Goal: Task Accomplishment & Management: Use online tool/utility

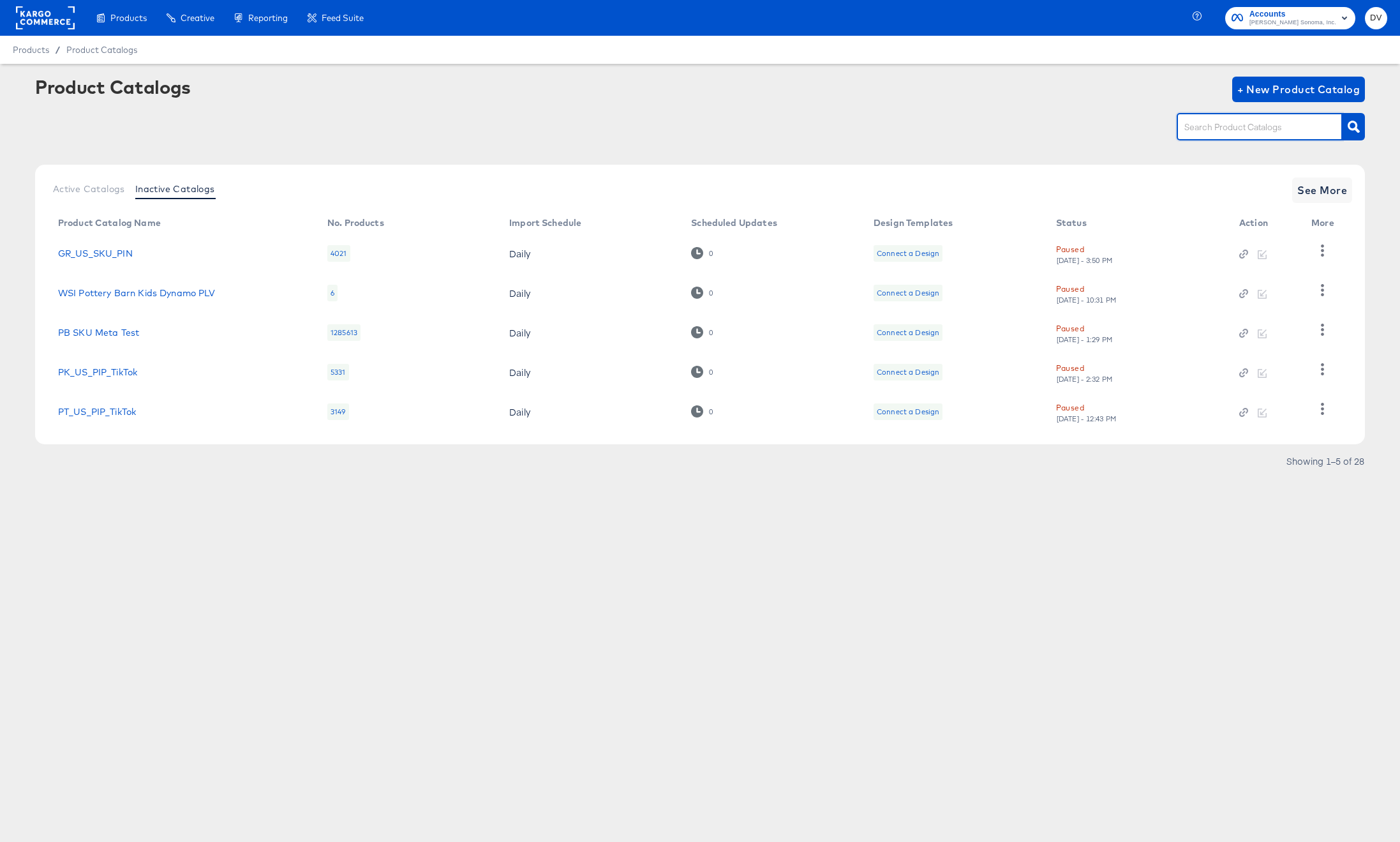
click at [39, 26] on rect at bounding box center [45, 19] width 59 height 23
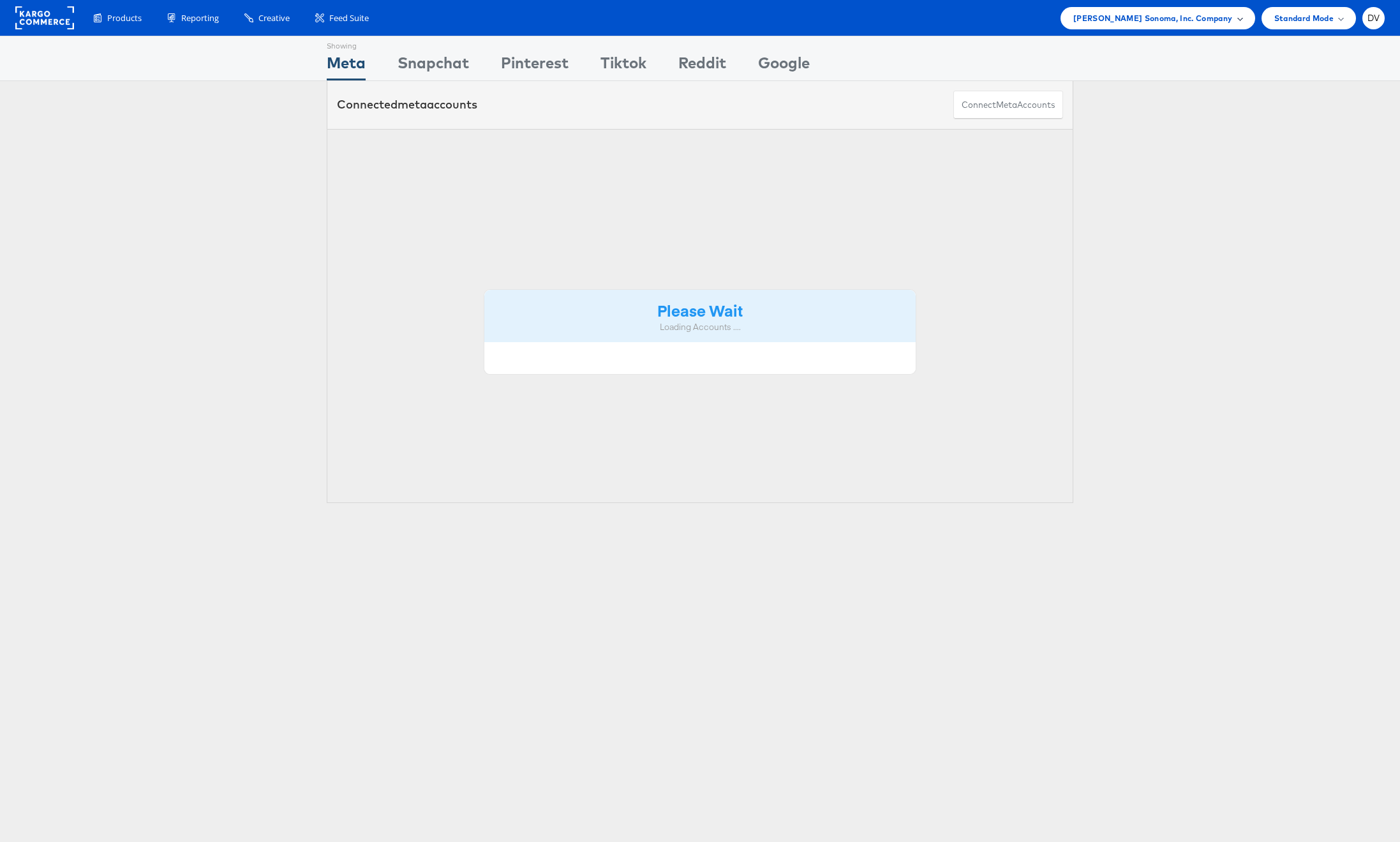
click at [1162, 22] on span "Williams Sonoma, Inc. Company" at bounding box center [1153, 19] width 160 height 14
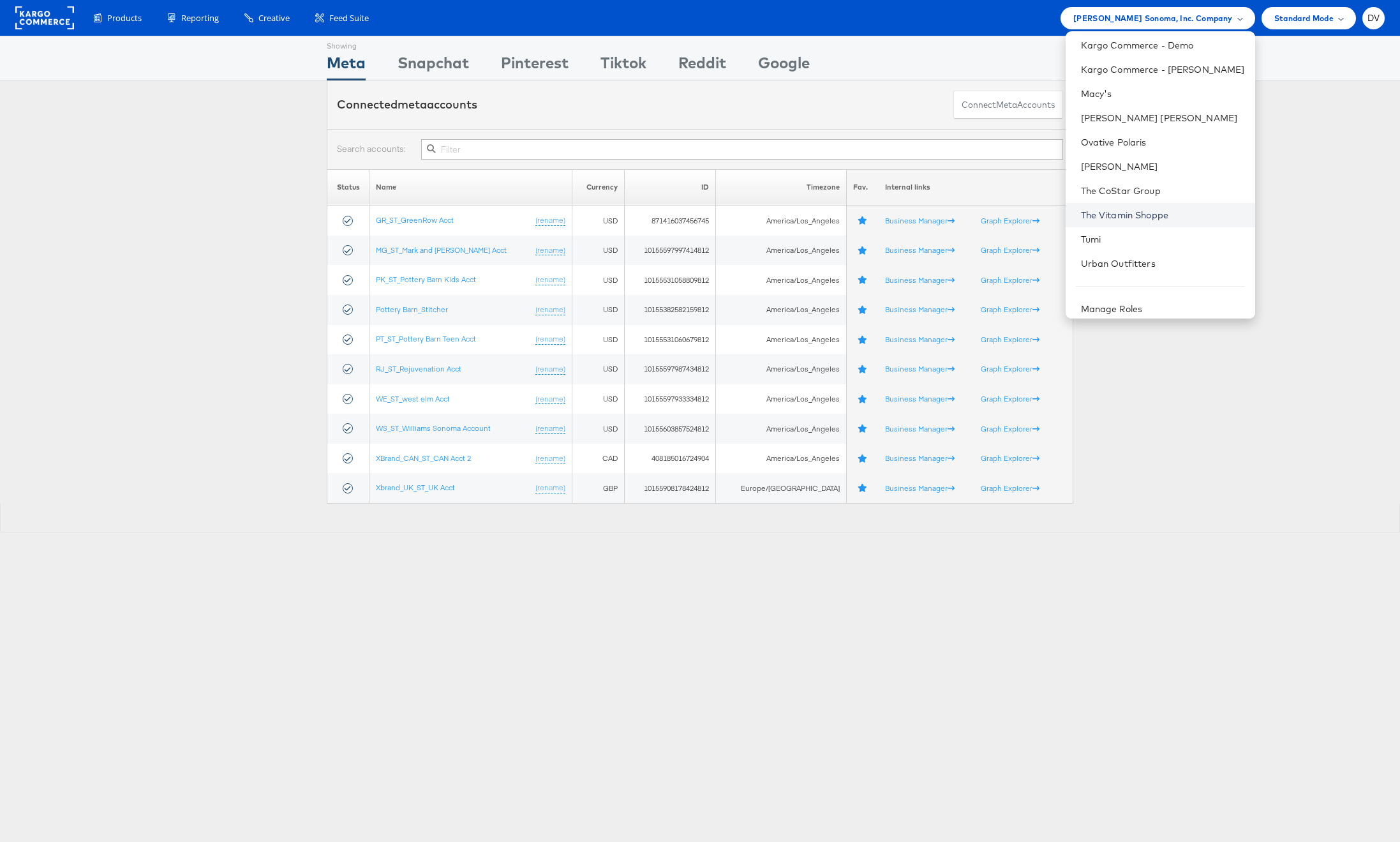
scroll to position [180, 0]
click at [1136, 250] on link "Urban Outfitters" at bounding box center [1163, 256] width 164 height 13
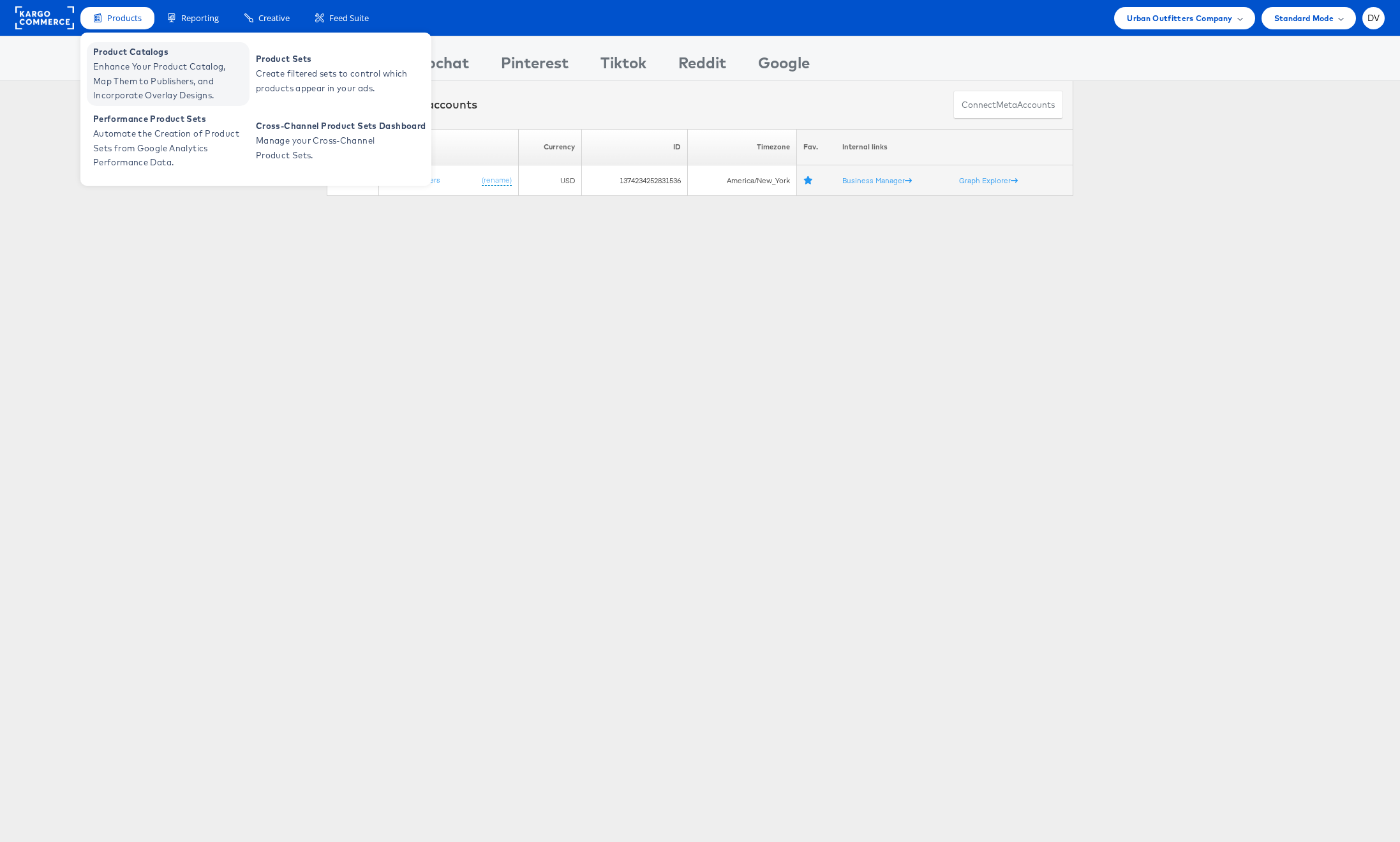
click at [127, 54] on span "Product Catalogs" at bounding box center [170, 52] width 153 height 15
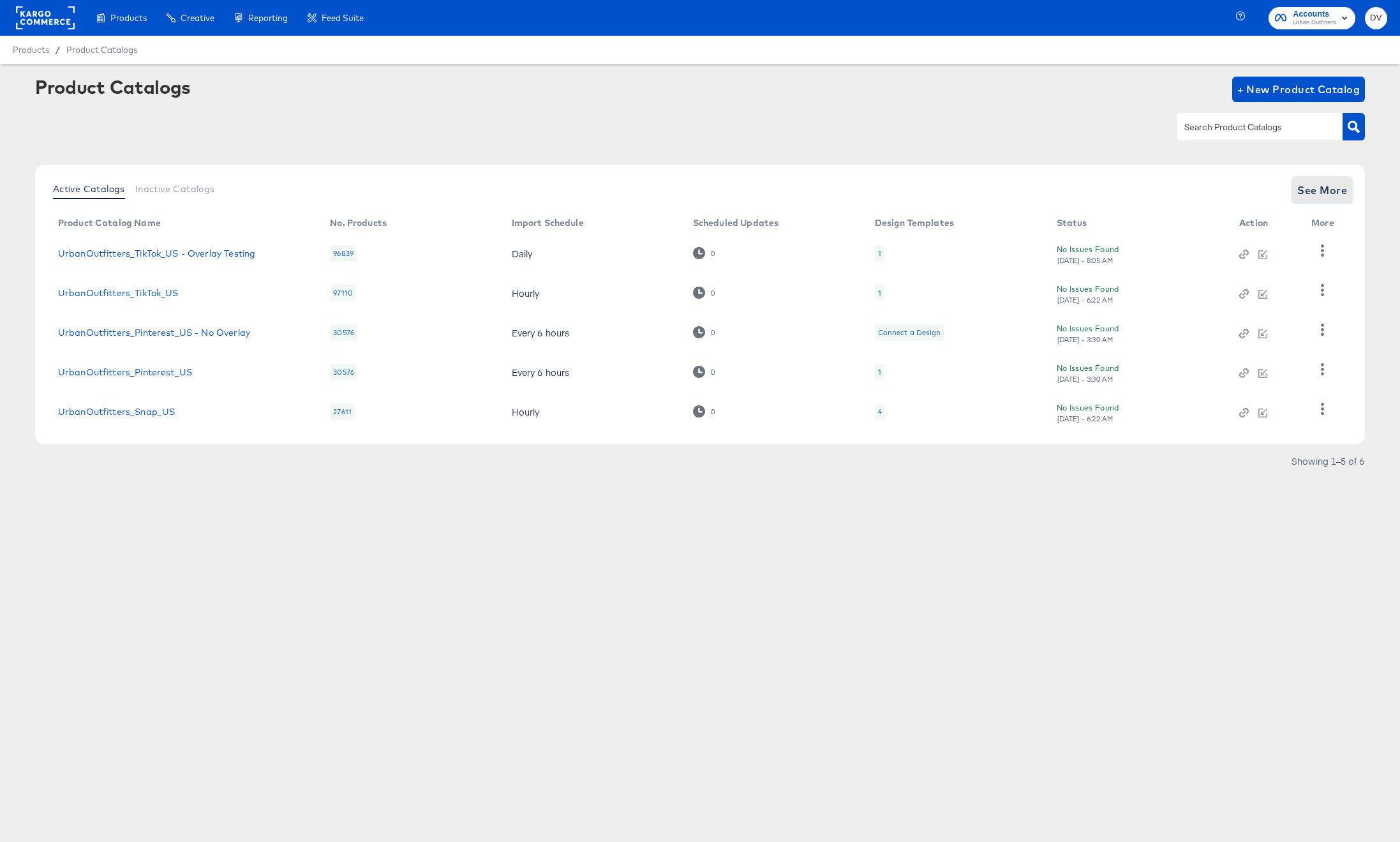
click at [1315, 199] on button "See More" at bounding box center [1322, 190] width 60 height 25
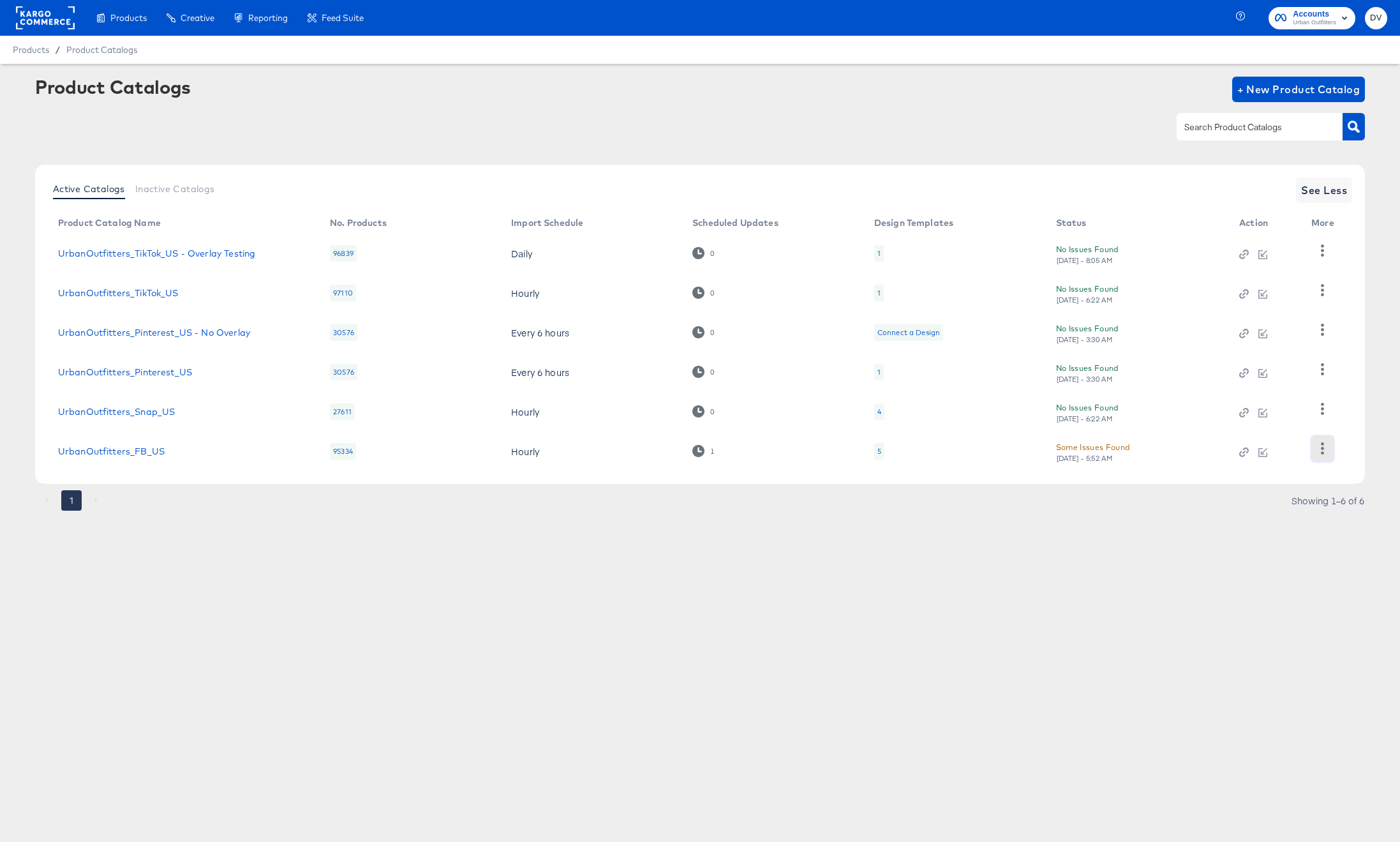
click at [1322, 452] on icon "button" at bounding box center [1322, 448] width 3 height 12
click at [1249, 564] on div "Products Creative Reporting Feed Suite Accounts Urban Outfitters DV Products / …" at bounding box center [700, 421] width 1400 height 842
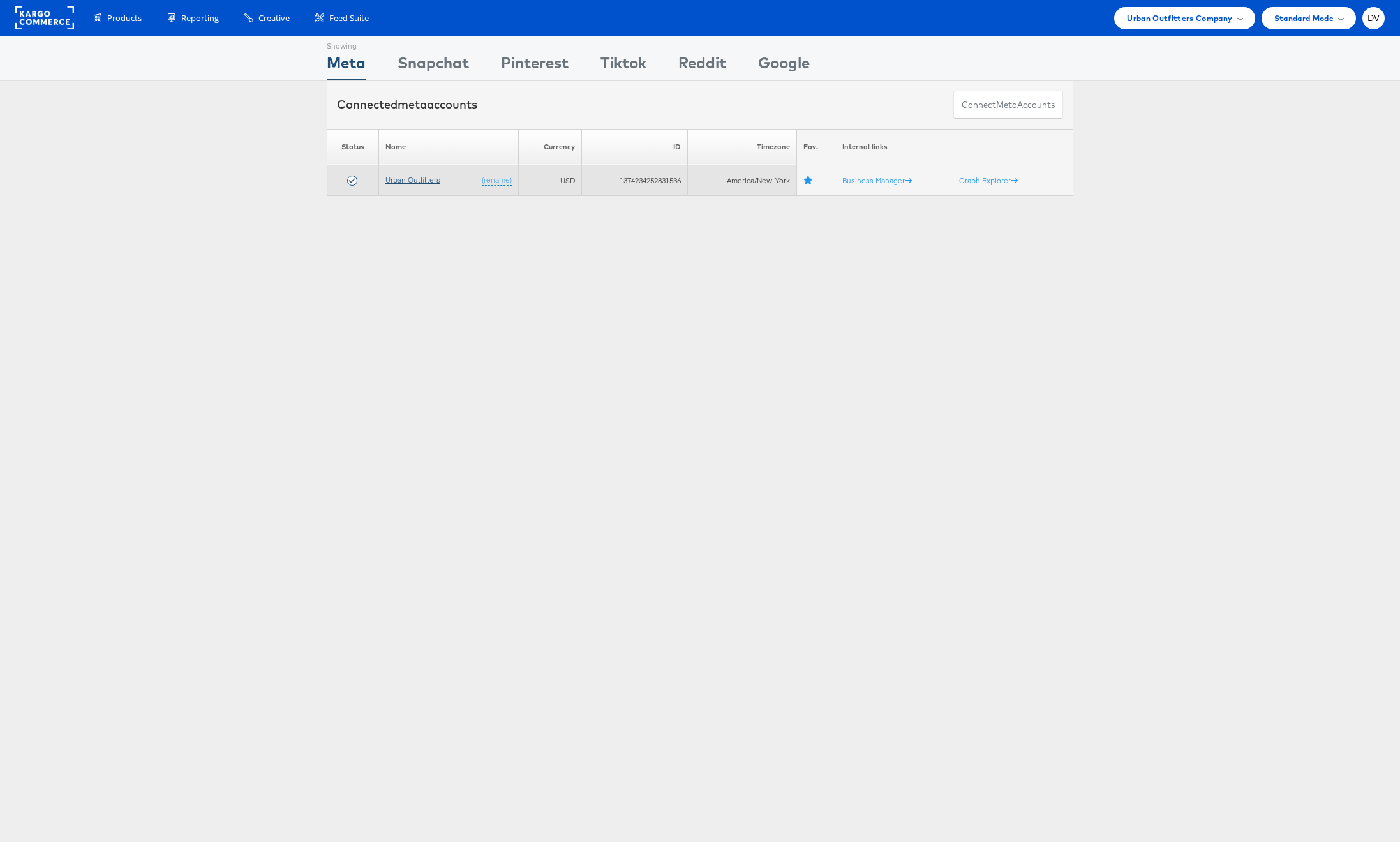
click at [421, 177] on link "Urban Outfitters" at bounding box center [413, 180] width 55 height 10
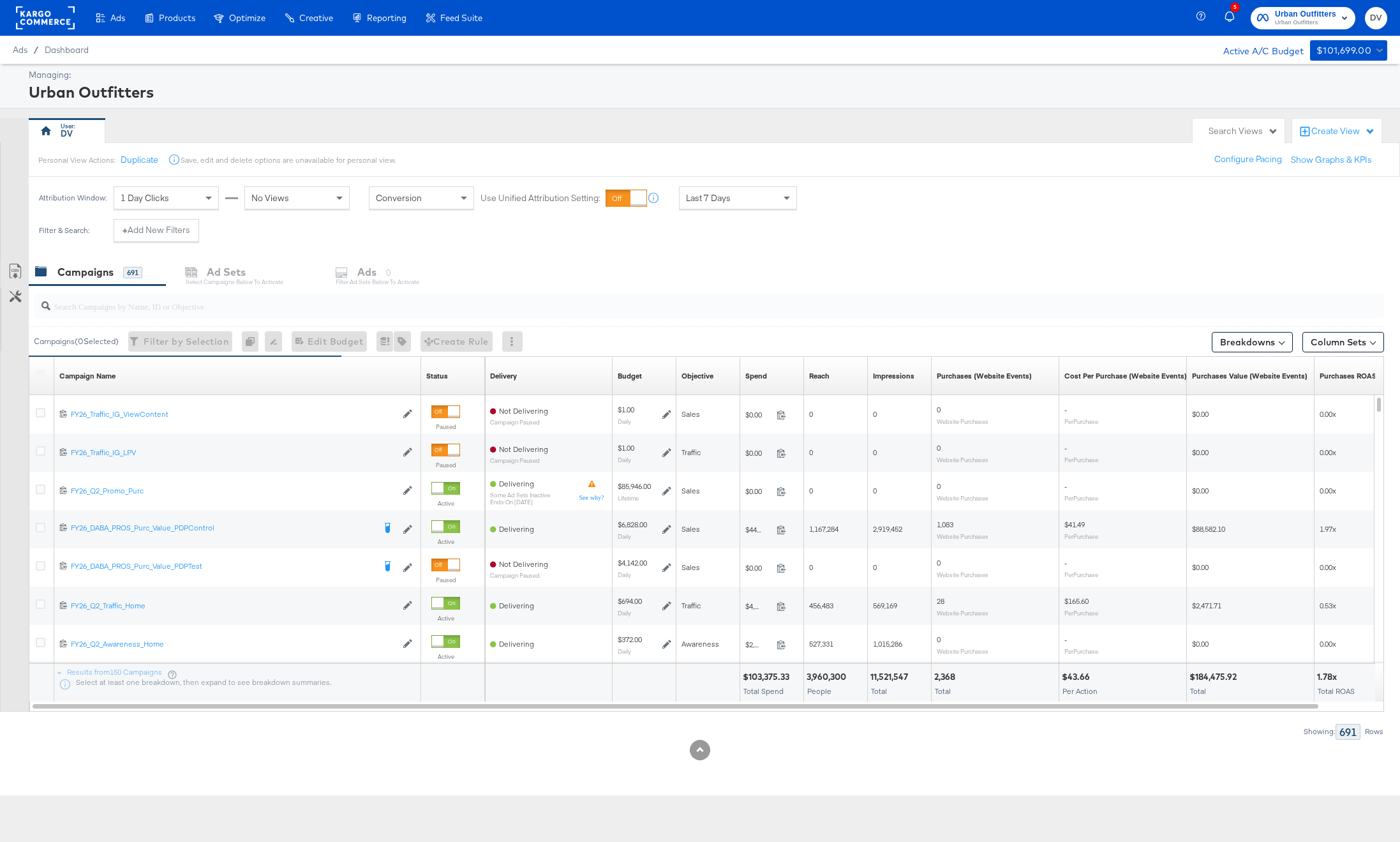
click at [171, 301] on input "search" at bounding box center [655, 301] width 1209 height 25
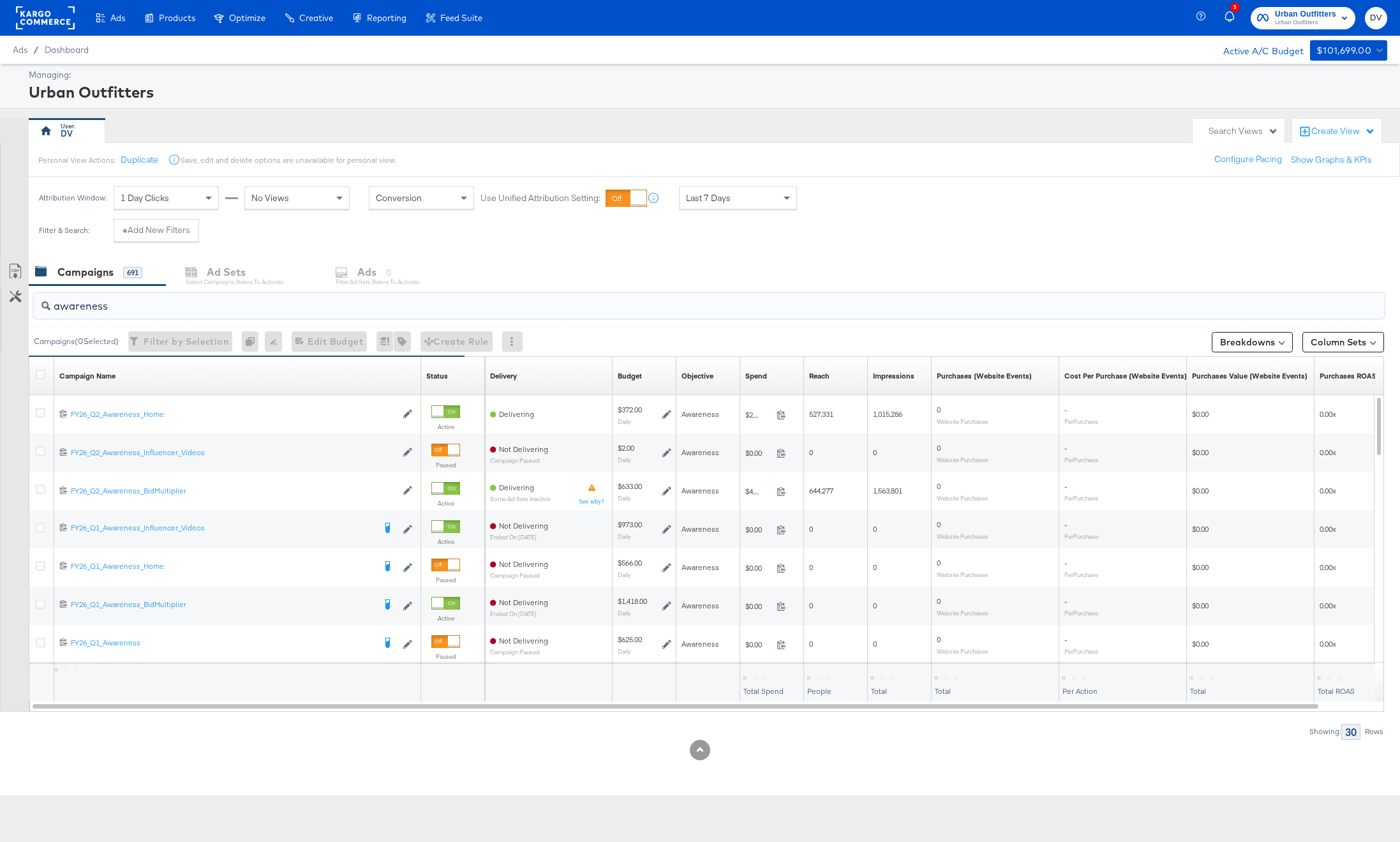
type input "awareness"
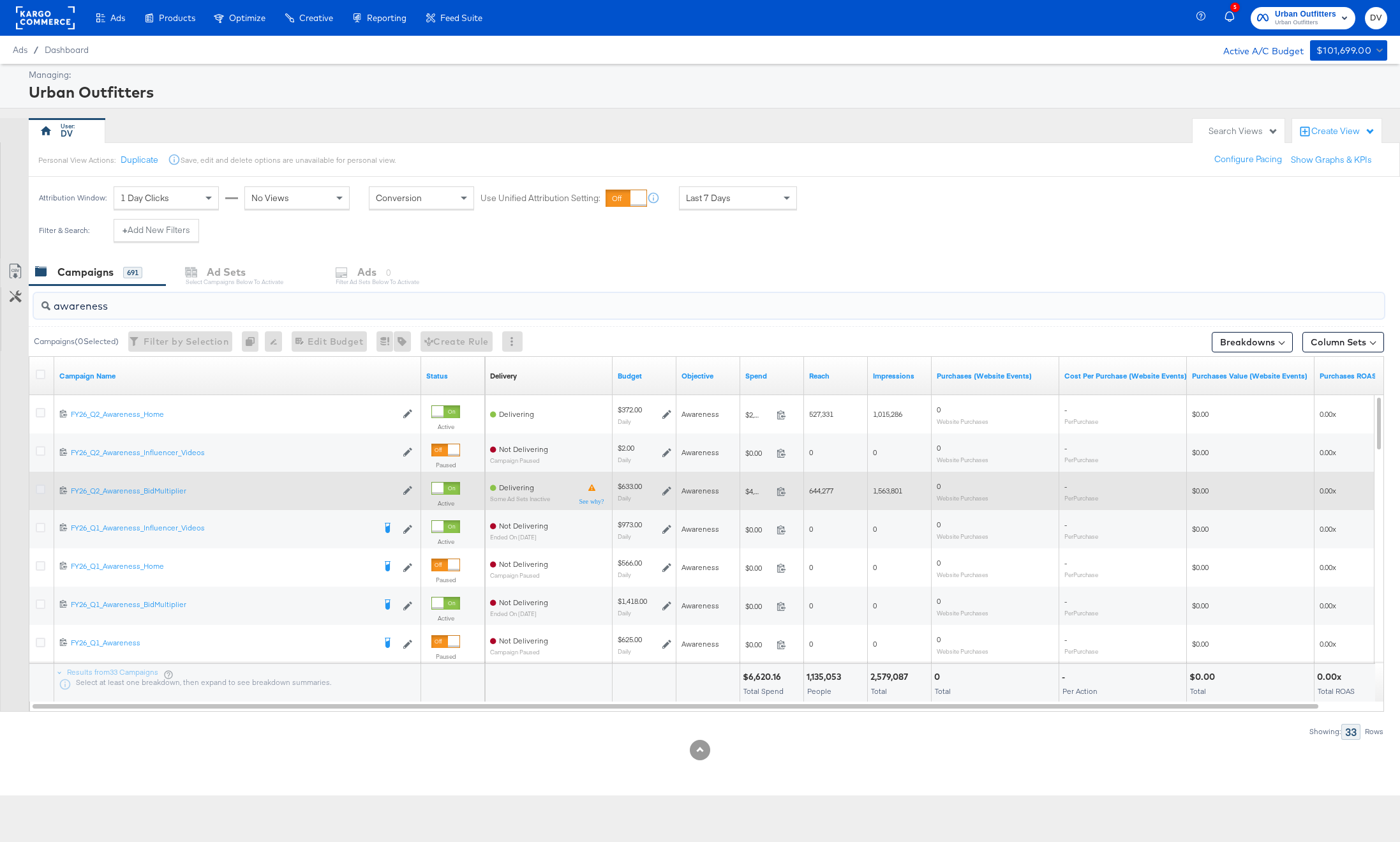
click at [39, 488] on icon at bounding box center [41, 489] width 10 height 10
click at [0, 0] on input "checkbox" at bounding box center [0, 0] width 0 height 0
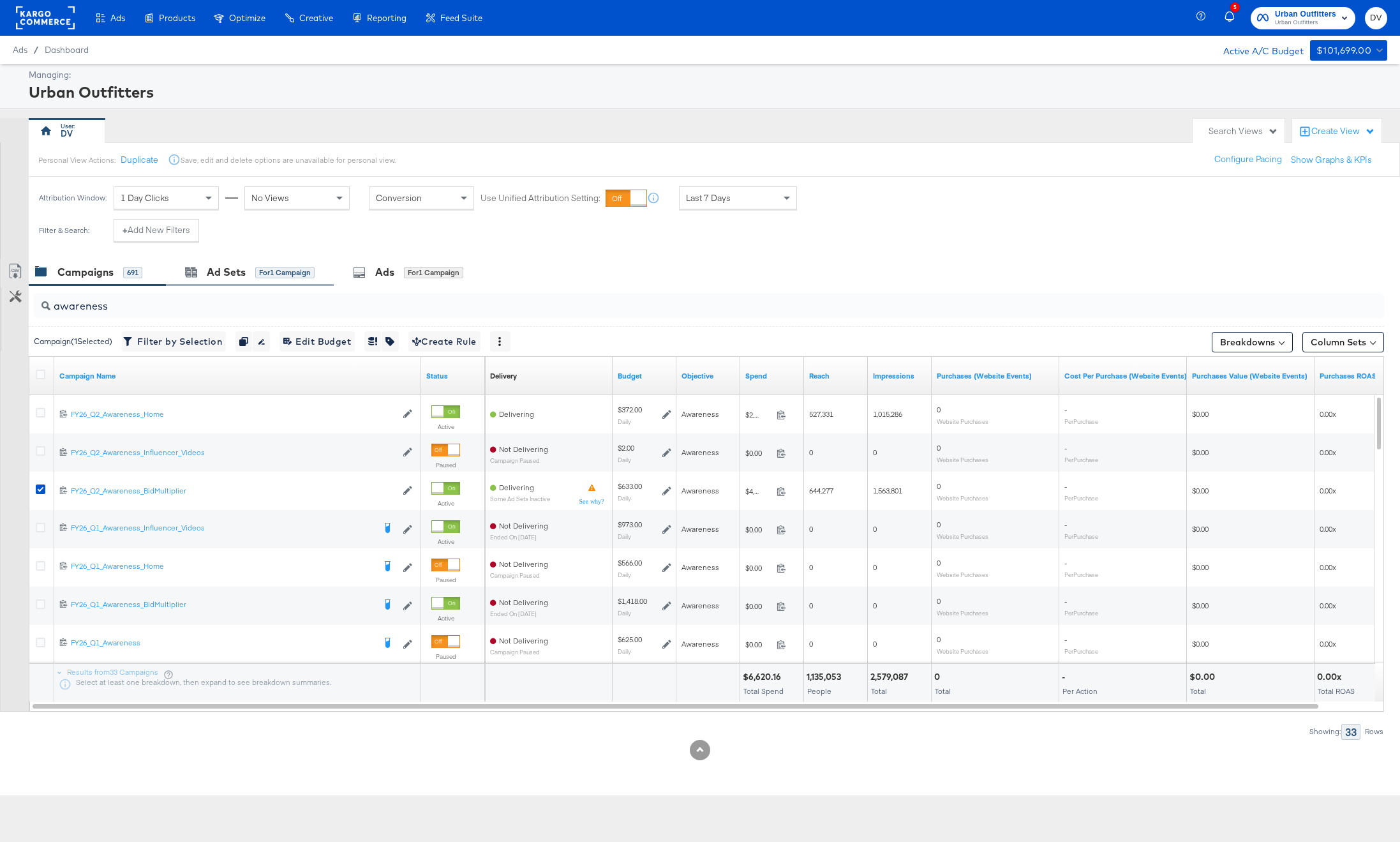
click at [233, 281] on div "Ad Sets for 1 Campaign" at bounding box center [250, 272] width 168 height 27
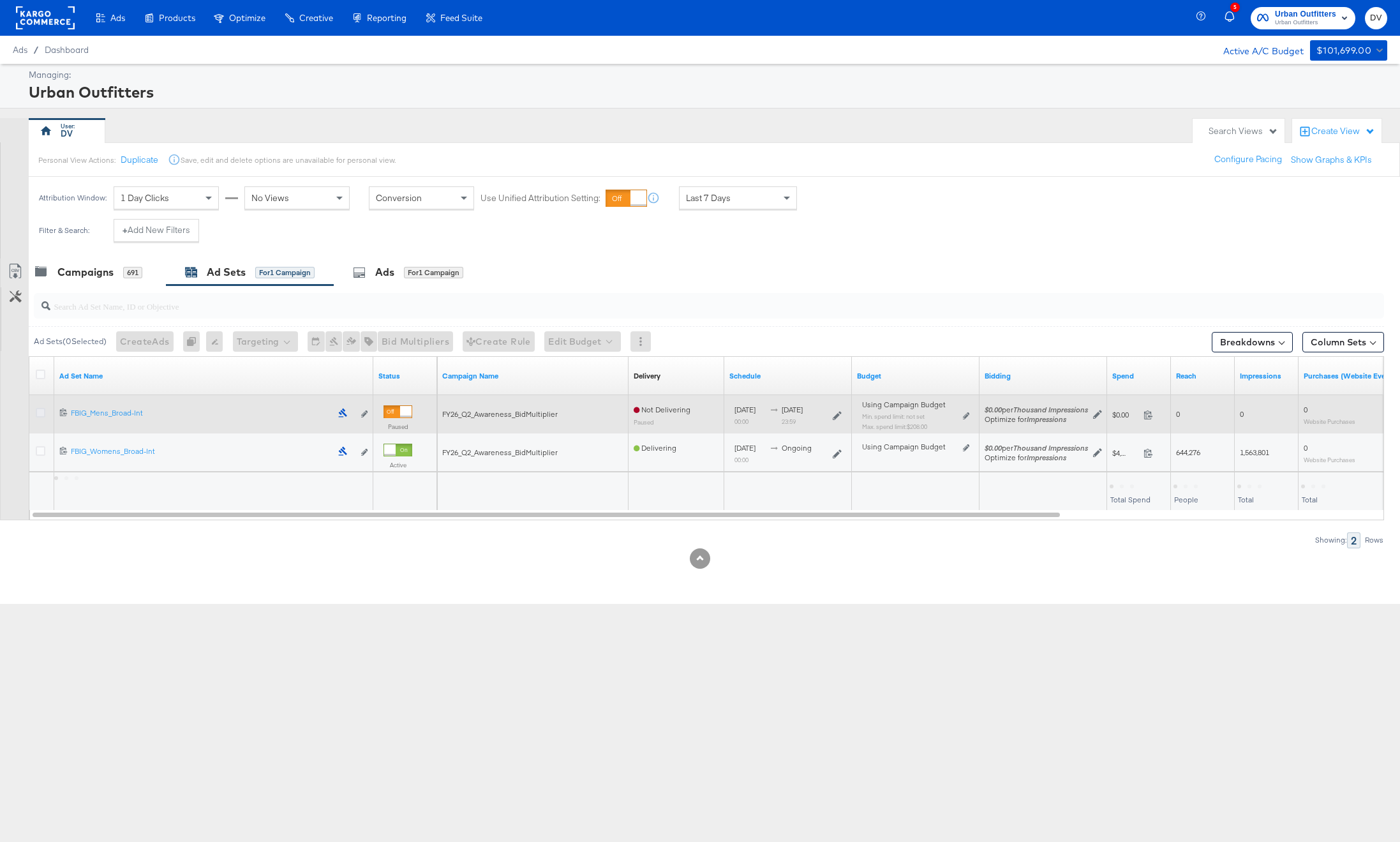
click at [40, 409] on icon at bounding box center [41, 413] width 10 height 10
click at [0, 0] on input "checkbox" at bounding box center [0, 0] width 0 height 0
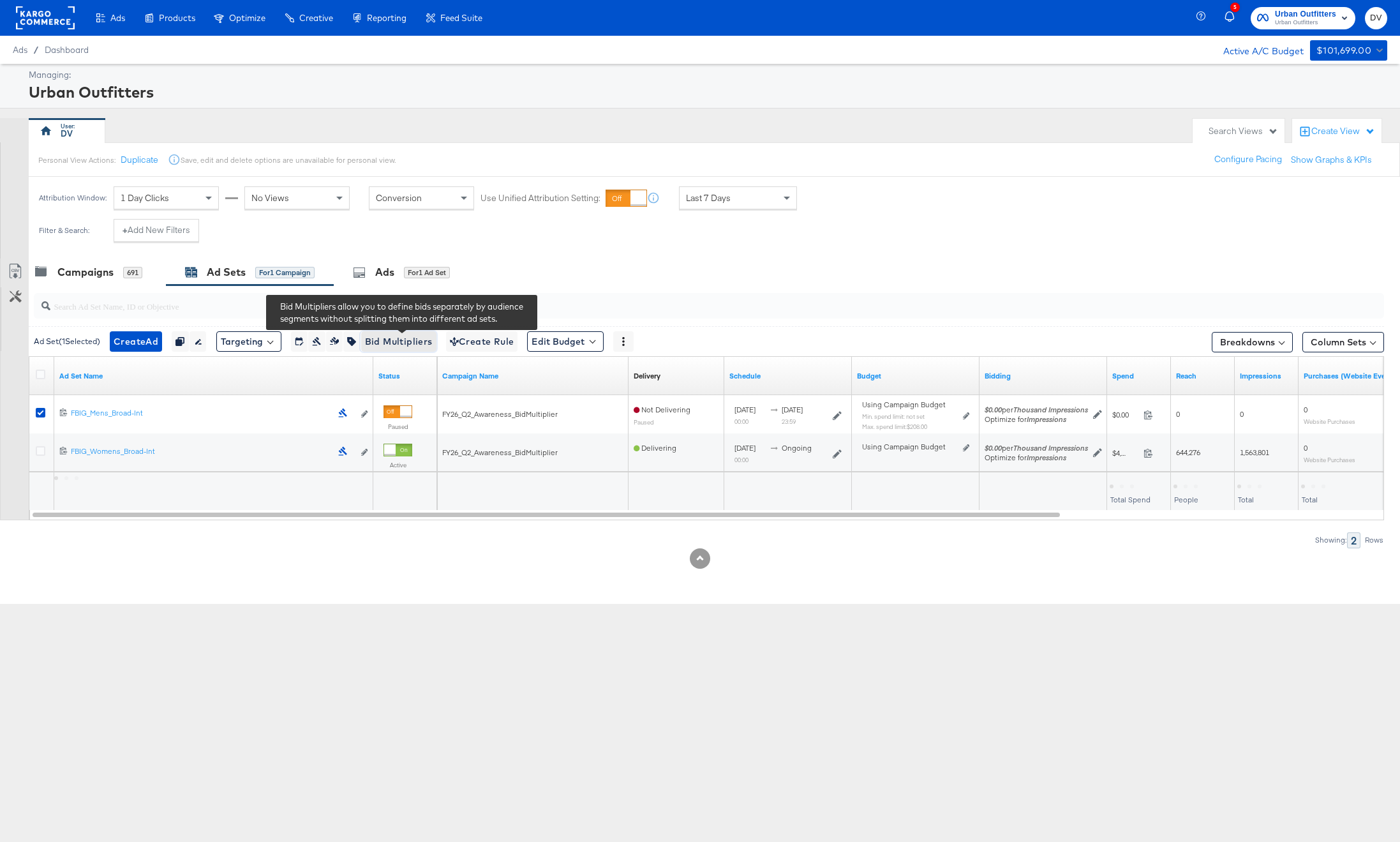
click at [411, 343] on span "Bid Multipliers" at bounding box center [398, 341] width 67 height 16
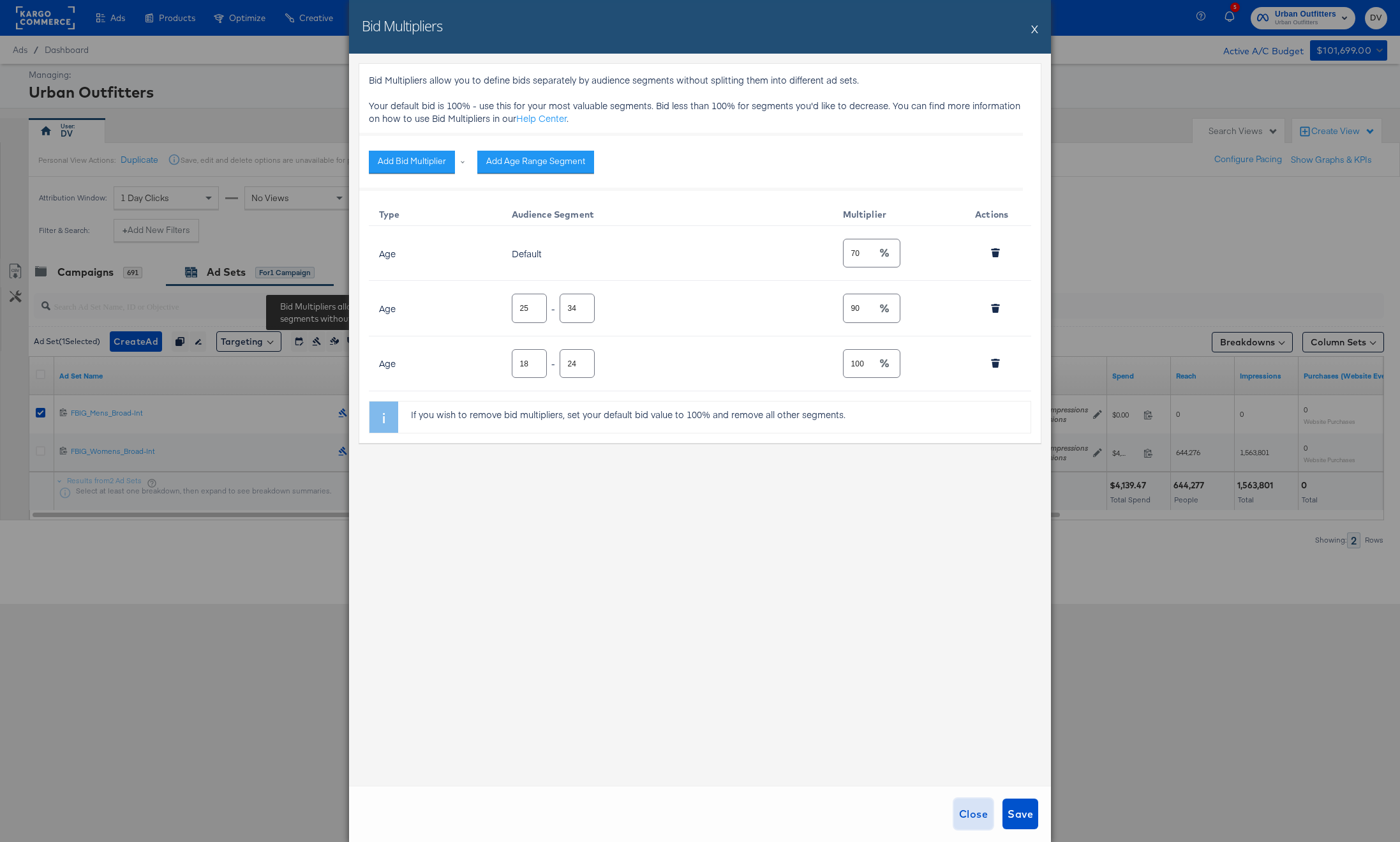
click at [967, 817] on span "Close" at bounding box center [973, 814] width 28 height 18
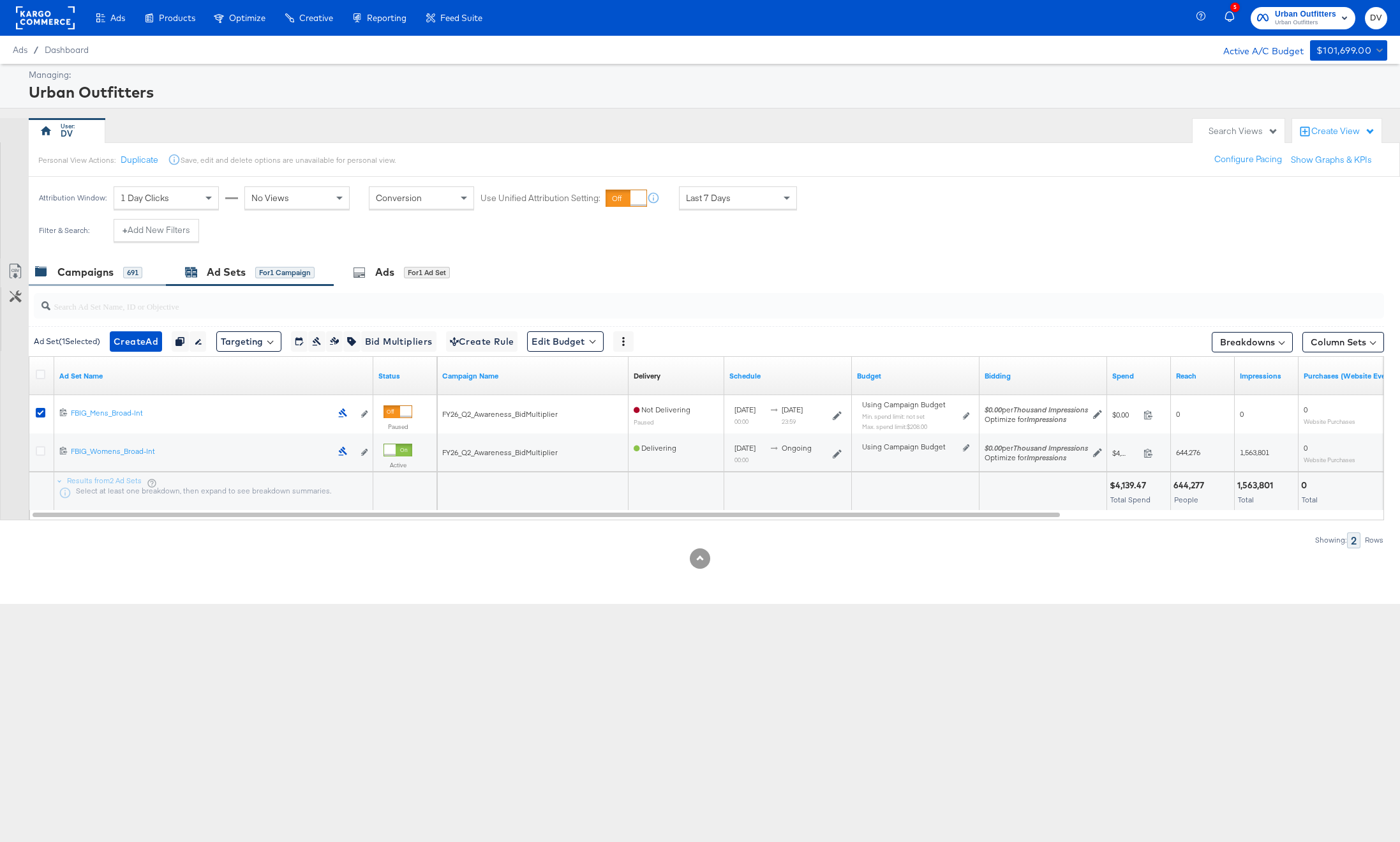
click at [92, 270] on div "Campaigns" at bounding box center [86, 271] width 57 height 15
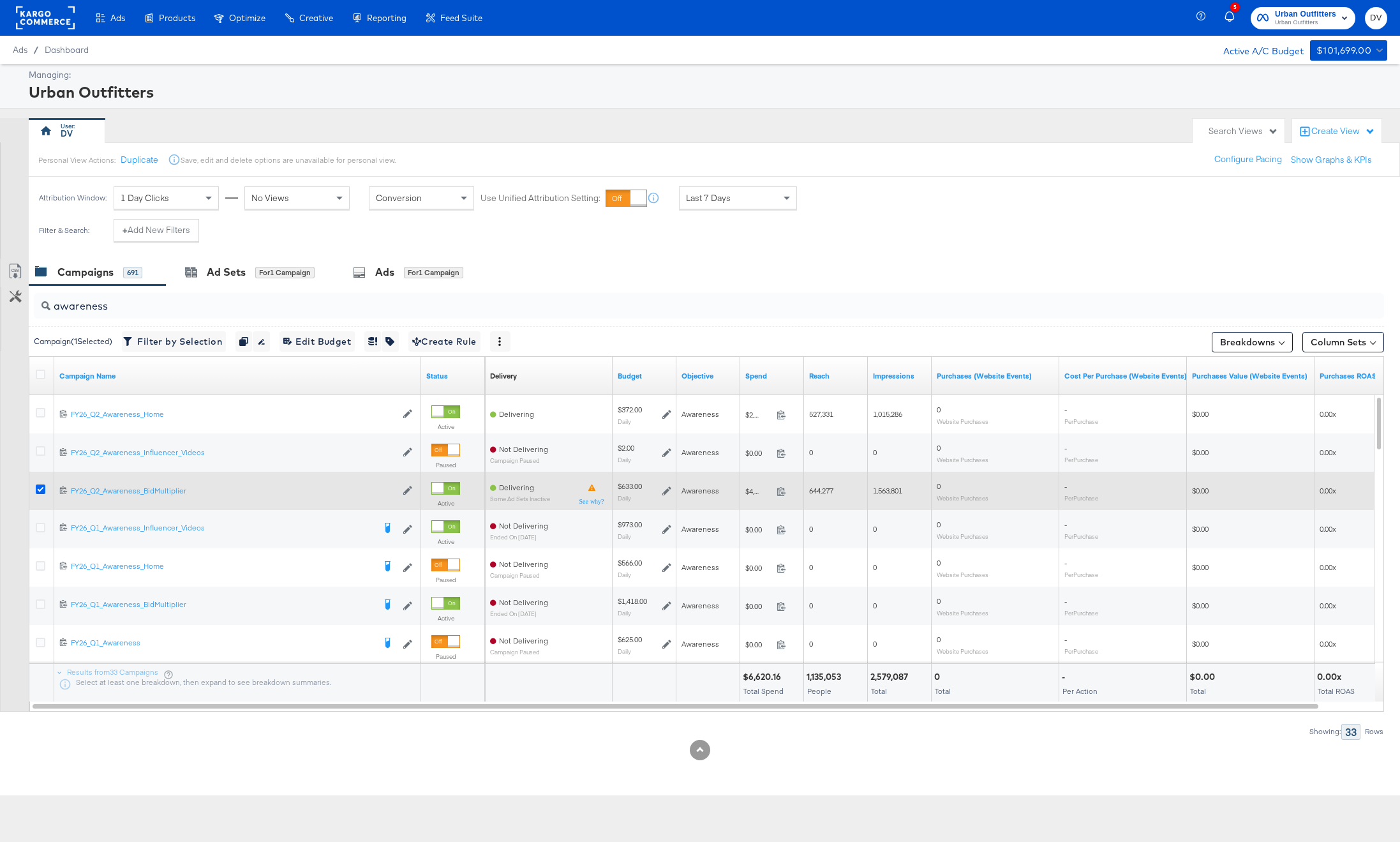
click at [42, 488] on icon at bounding box center [41, 489] width 10 height 10
click at [0, 0] on input "checkbox" at bounding box center [0, 0] width 0 height 0
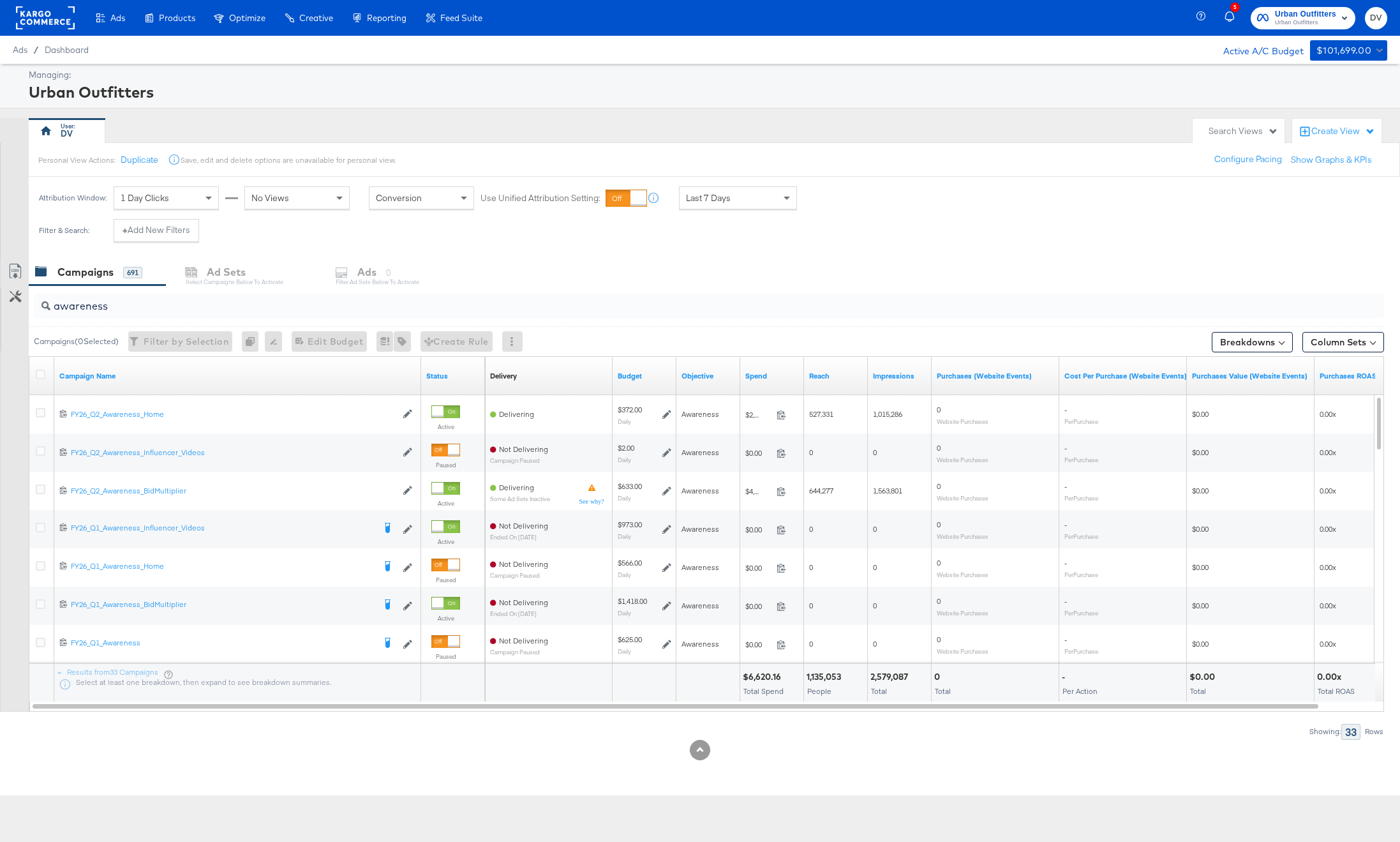
click at [108, 308] on input "awareness" at bounding box center [655, 301] width 1209 height 25
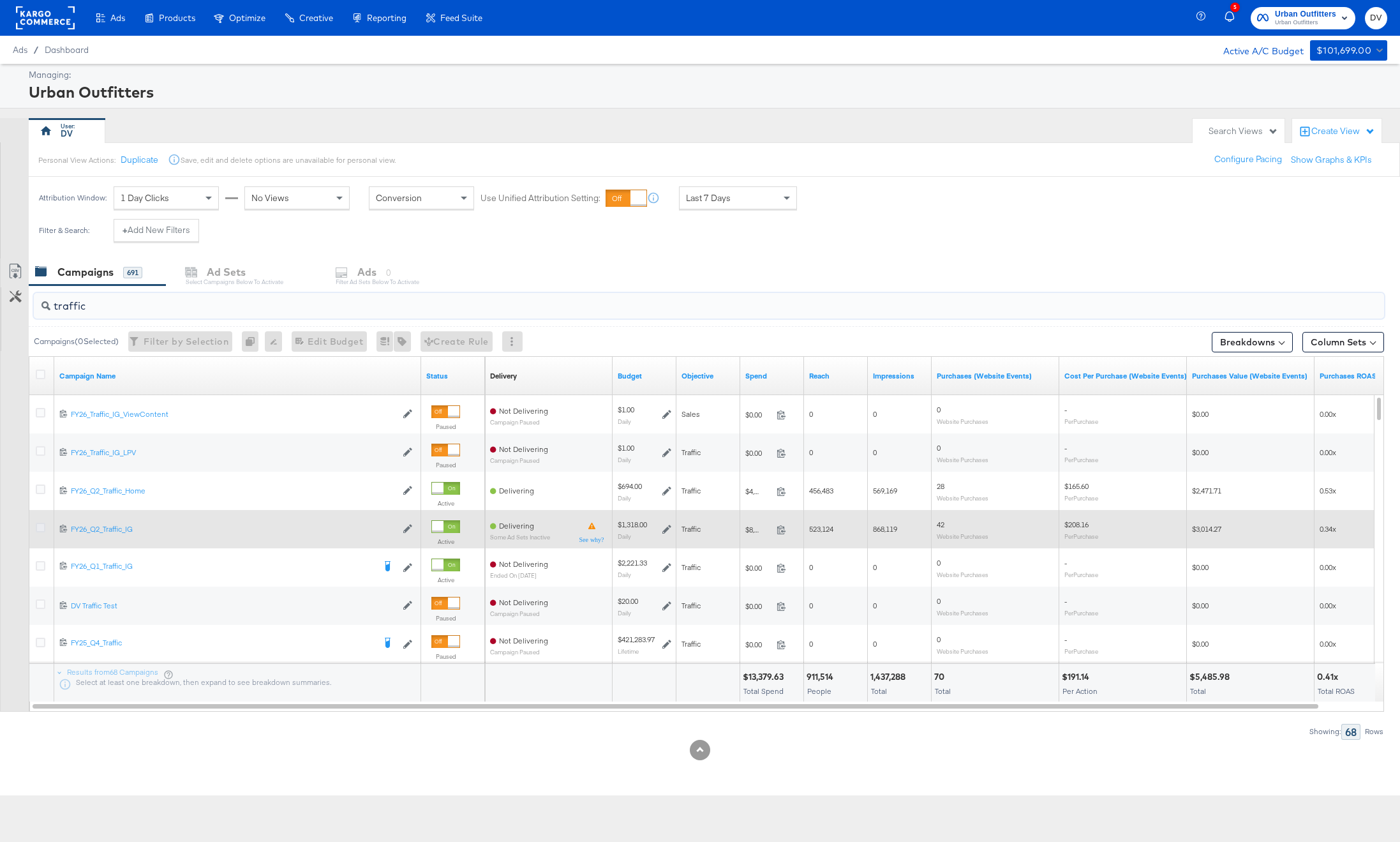
type input "traffic"
click at [41, 531] on icon at bounding box center [41, 528] width 10 height 10
click at [0, 0] on input "checkbox" at bounding box center [0, 0] width 0 height 0
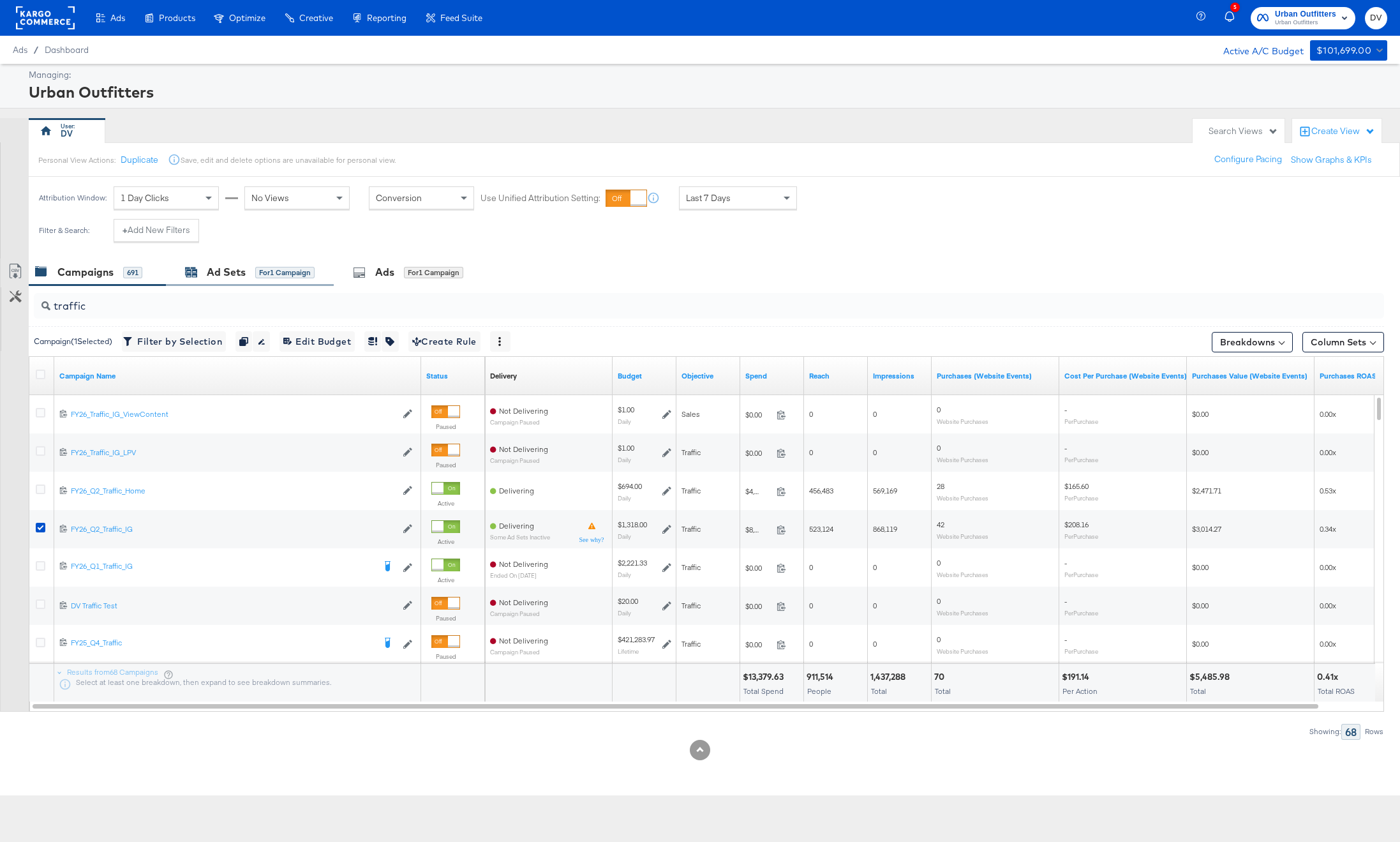
click at [245, 274] on div "Ad Sets" at bounding box center [226, 271] width 39 height 15
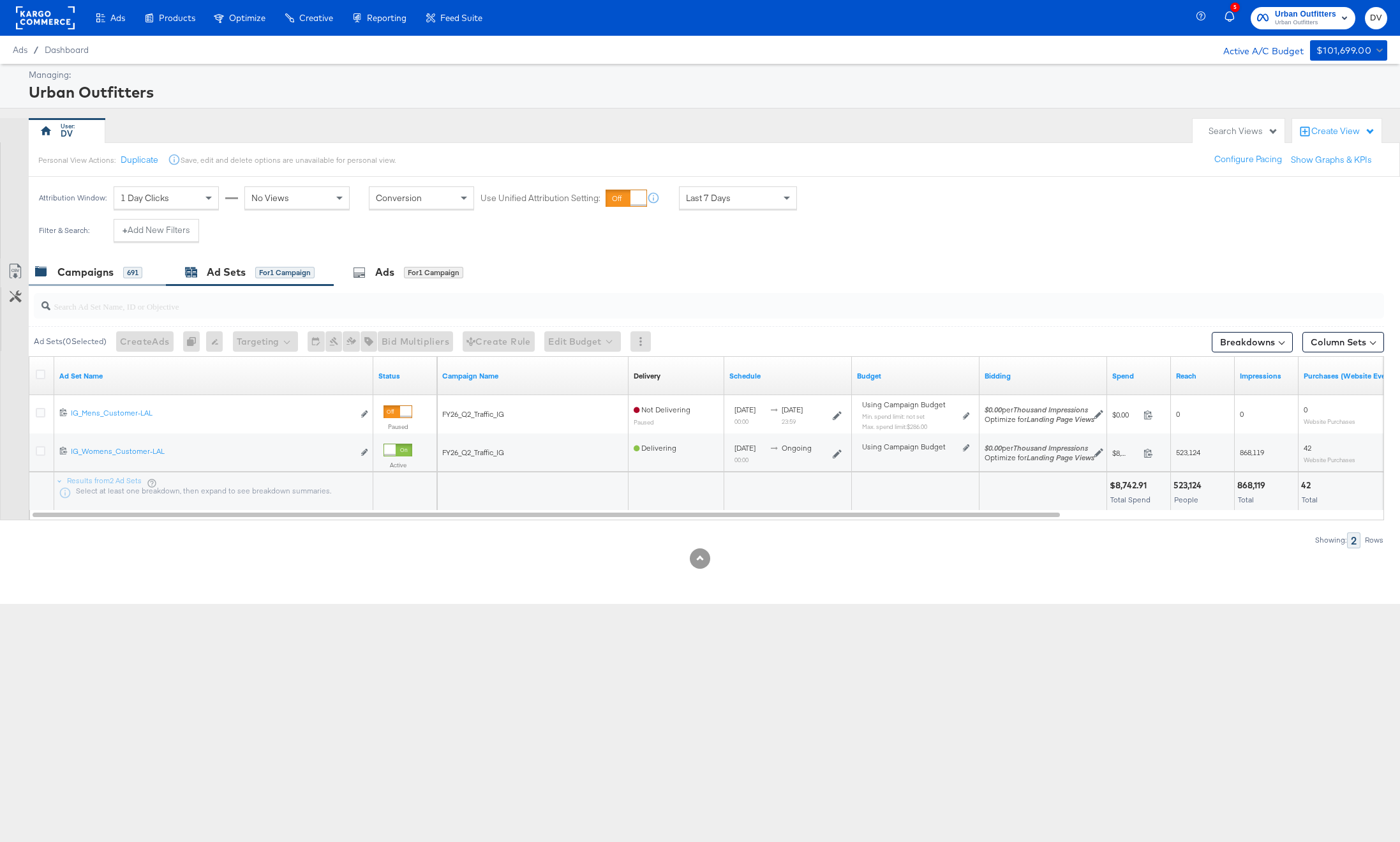
click at [104, 272] on div "Campaigns" at bounding box center [86, 271] width 57 height 15
